Goal: Task Accomplishment & Management: Complete application form

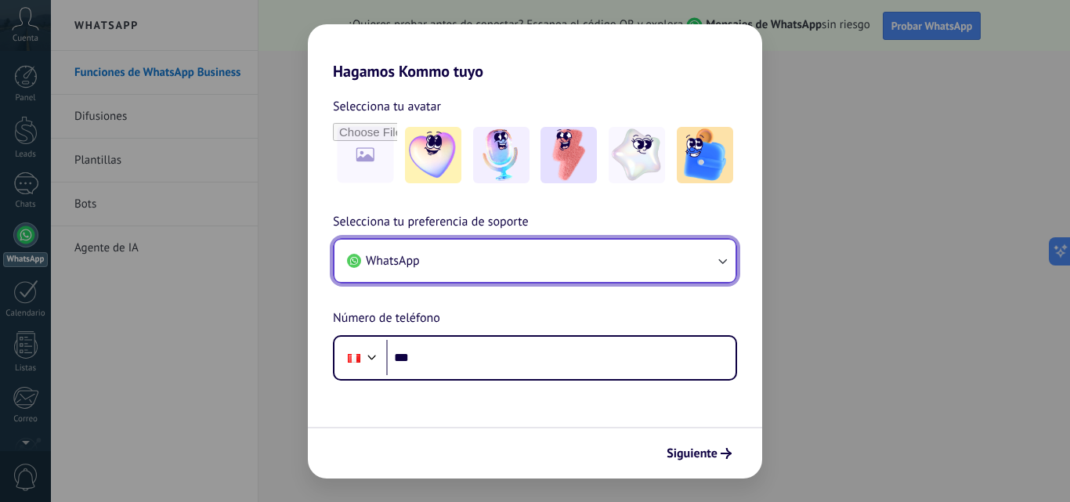
click at [720, 261] on icon "button" at bounding box center [722, 261] width 9 height 5
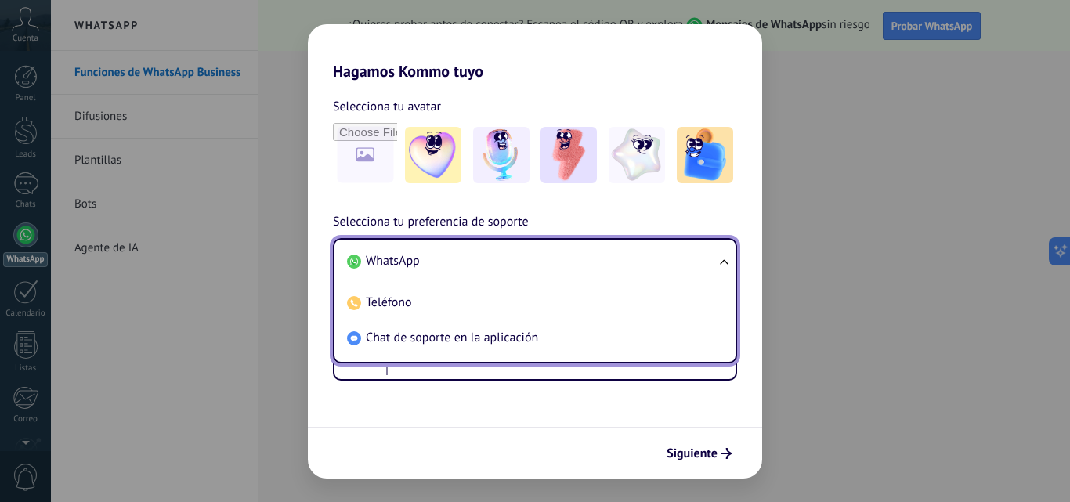
click at [720, 261] on ul "WhatsApp Teléfono Chat de soporte en la aplicación" at bounding box center [535, 300] width 404 height 125
click at [720, 262] on ul "WhatsApp Teléfono Chat de soporte en la aplicación" at bounding box center [535, 300] width 404 height 125
click at [413, 262] on span "WhatsApp" at bounding box center [393, 261] width 54 height 16
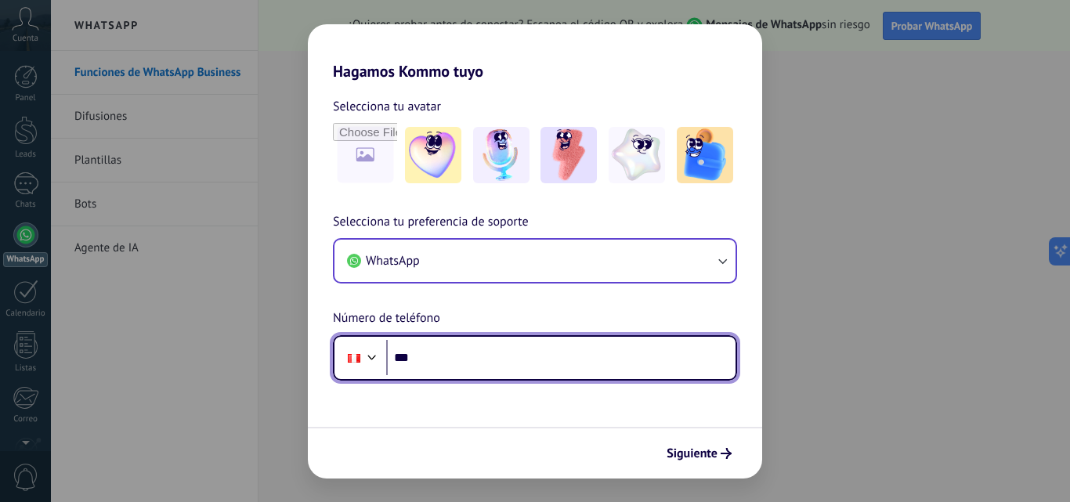
click at [459, 363] on input "***" at bounding box center [560, 358] width 349 height 36
type input "**********"
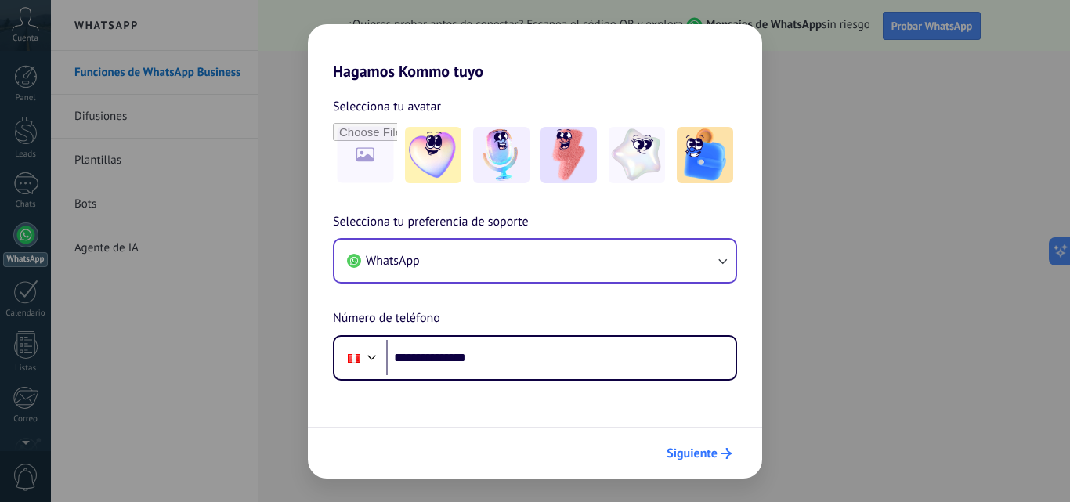
click at [701, 456] on span "Siguiente" at bounding box center [691, 453] width 51 height 11
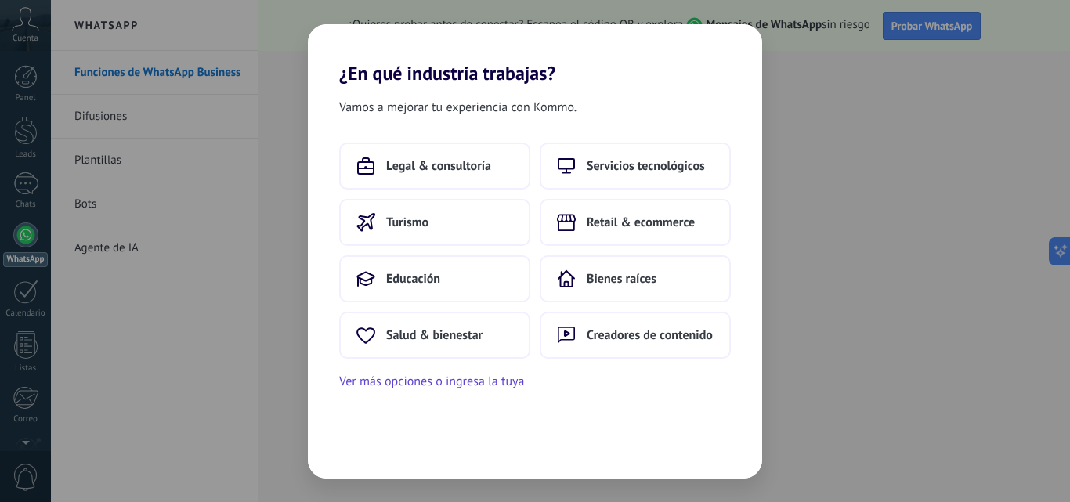
drag, startPoint x: 490, startPoint y: 384, endPoint x: 608, endPoint y: 391, distance: 117.7
click at [608, 391] on div "Vamos a mejorar tu experiencia con Kommo. Legal & consultoría Servicios tecnoló…" at bounding box center [535, 282] width 454 height 394
click at [603, 164] on span "Servicios tecnológicos" at bounding box center [645, 166] width 118 height 16
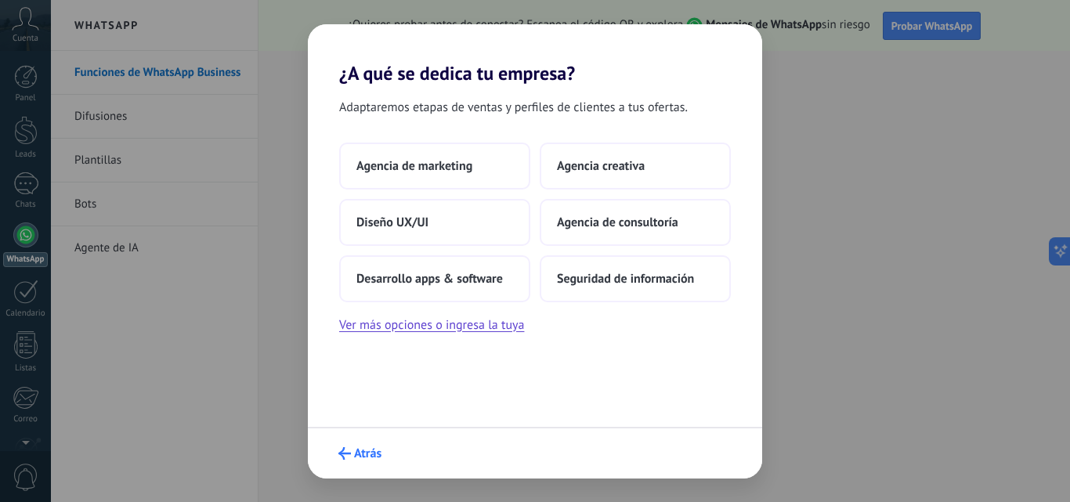
click at [352, 453] on span "Atrás" at bounding box center [359, 453] width 43 height 13
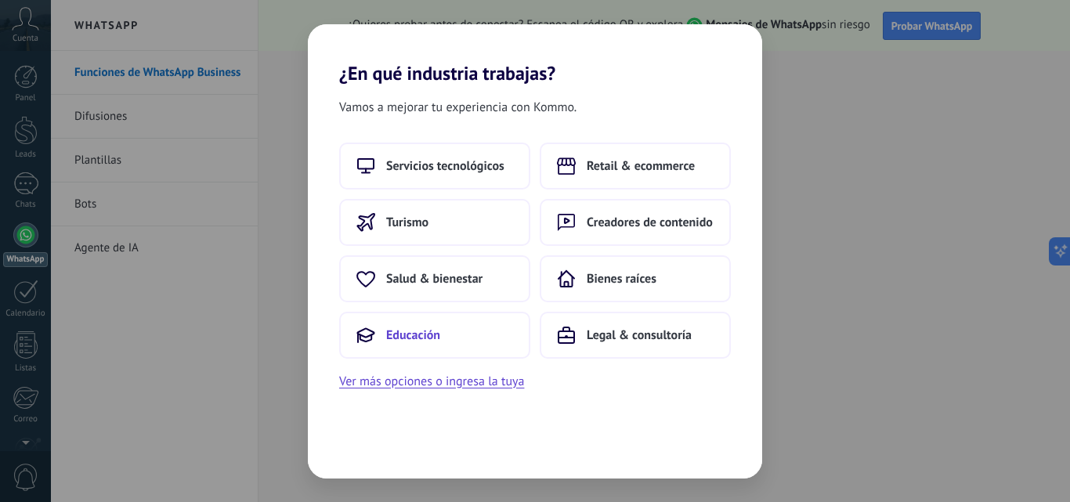
click at [459, 340] on button "Educación" at bounding box center [434, 335] width 191 height 47
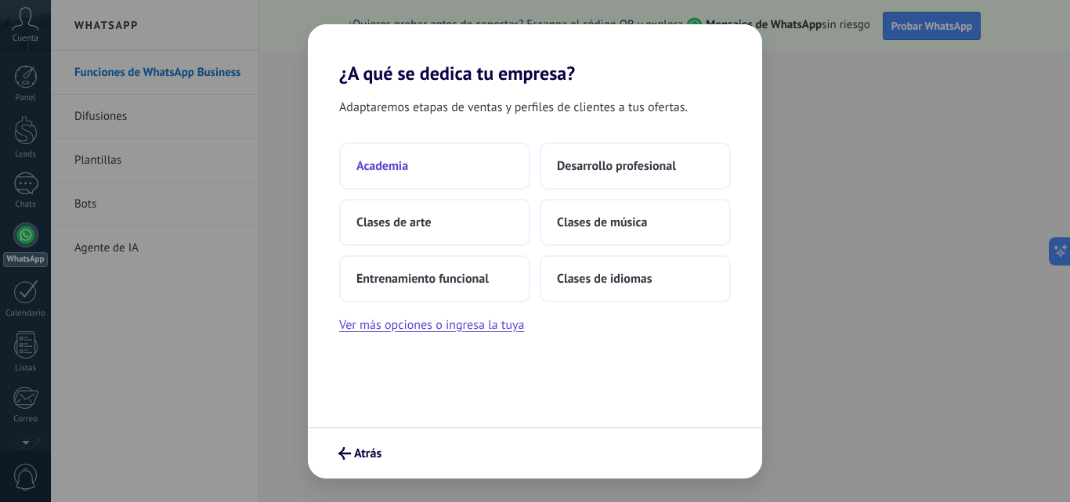
click at [384, 168] on span "Academia" at bounding box center [382, 166] width 52 height 16
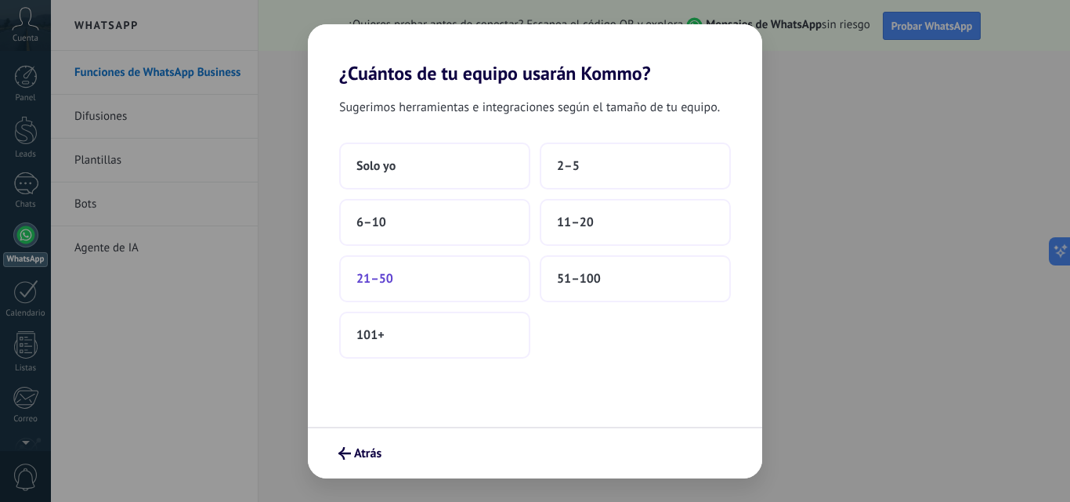
click at [377, 274] on span "21–50" at bounding box center [374, 279] width 37 height 16
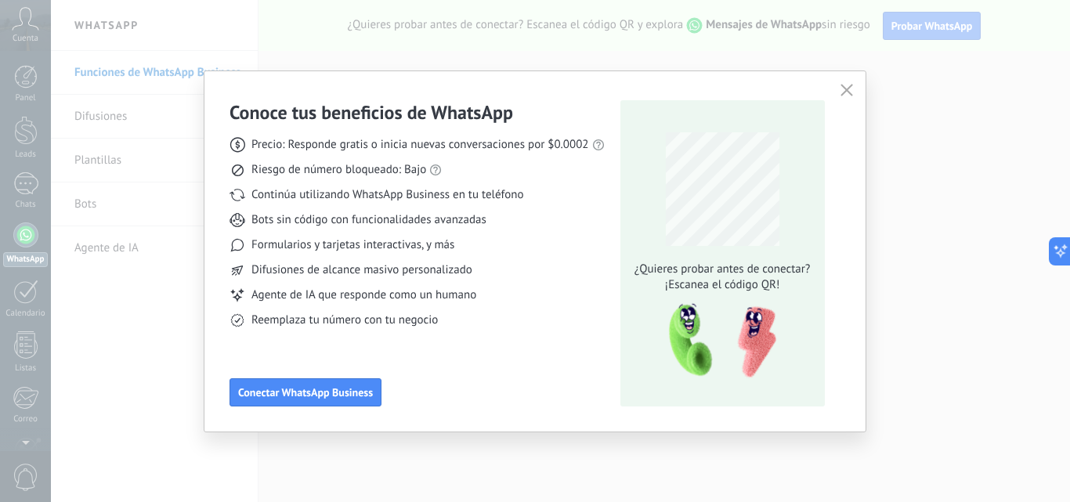
click at [850, 87] on icon "button" at bounding box center [846, 90] width 13 height 13
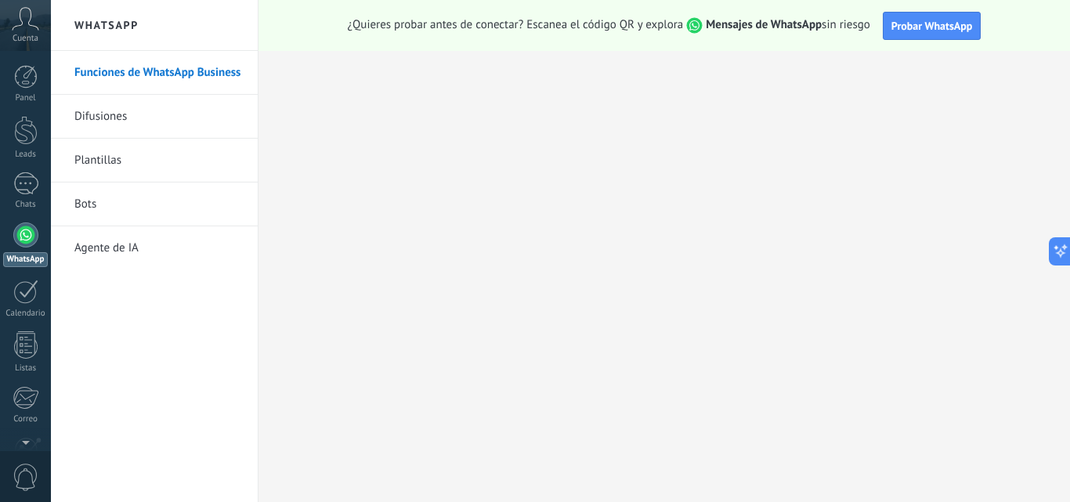
scroll to position [150, 0]
